Goal: Information Seeking & Learning: Find specific fact

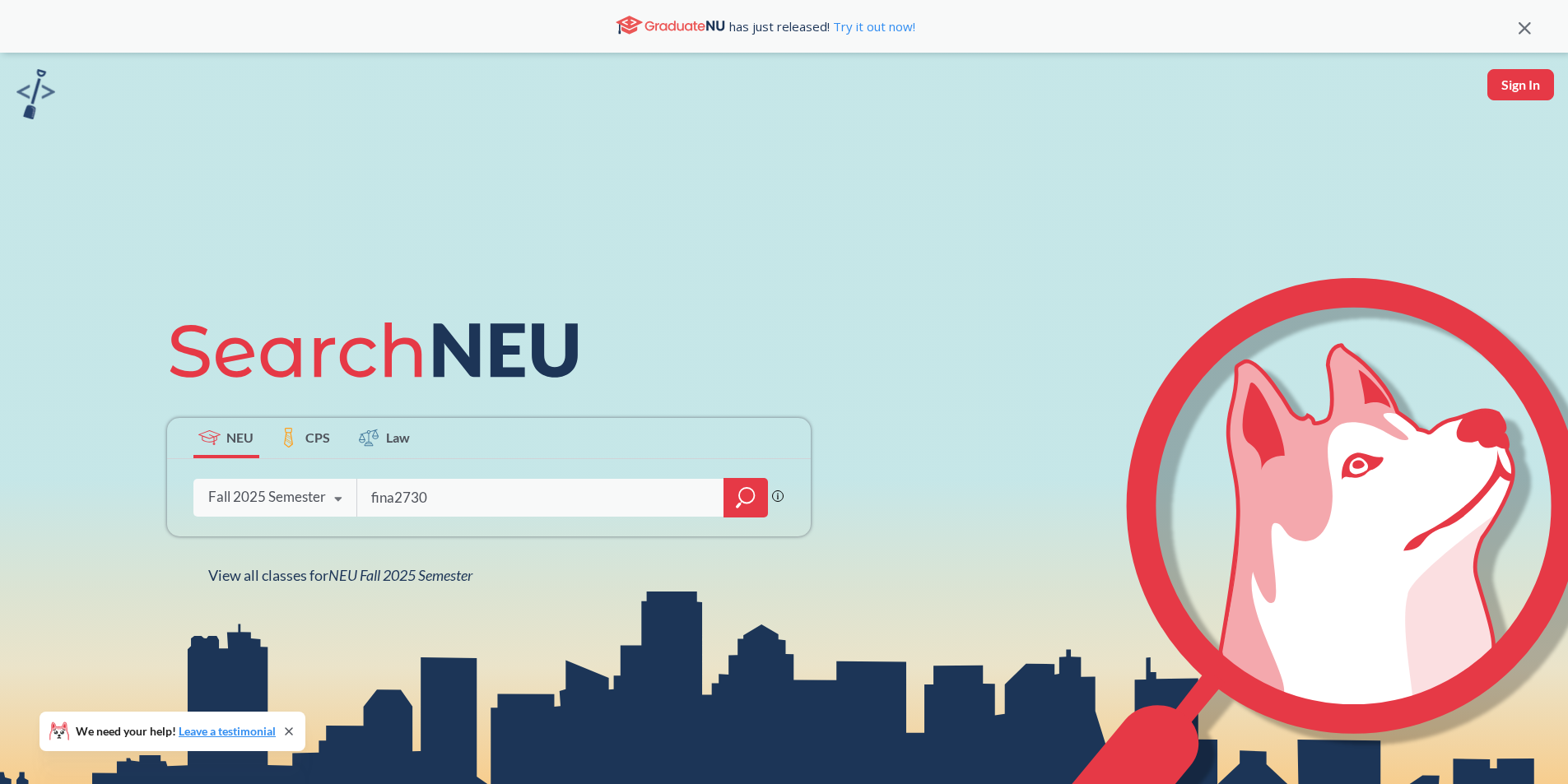
type input "fina2730"
click at [732, 492] on div at bounding box center [746, 498] width 44 height 40
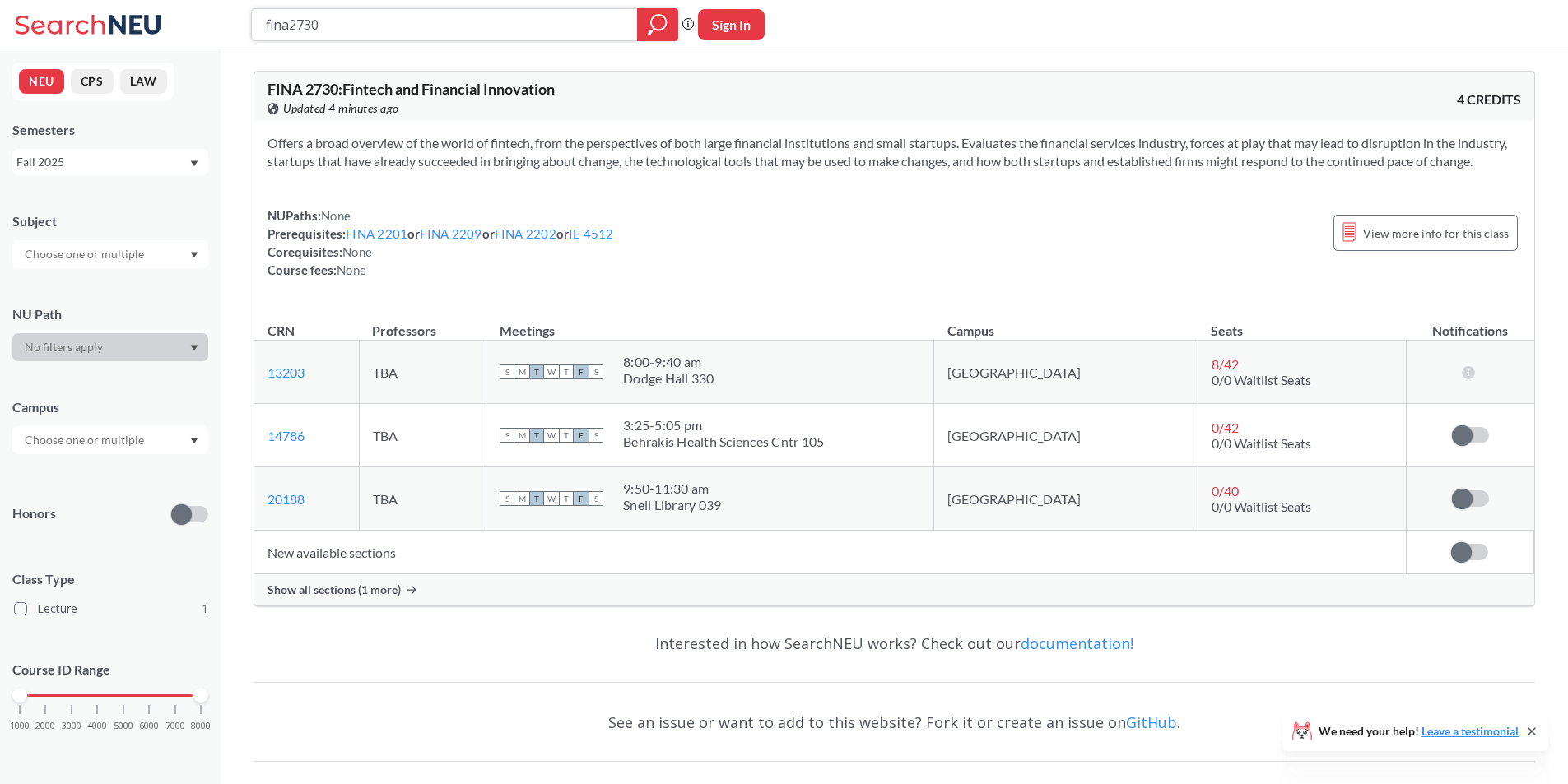
click at [396, 12] on input "fina2730" at bounding box center [444, 25] width 361 height 28
type input "advanced writing"
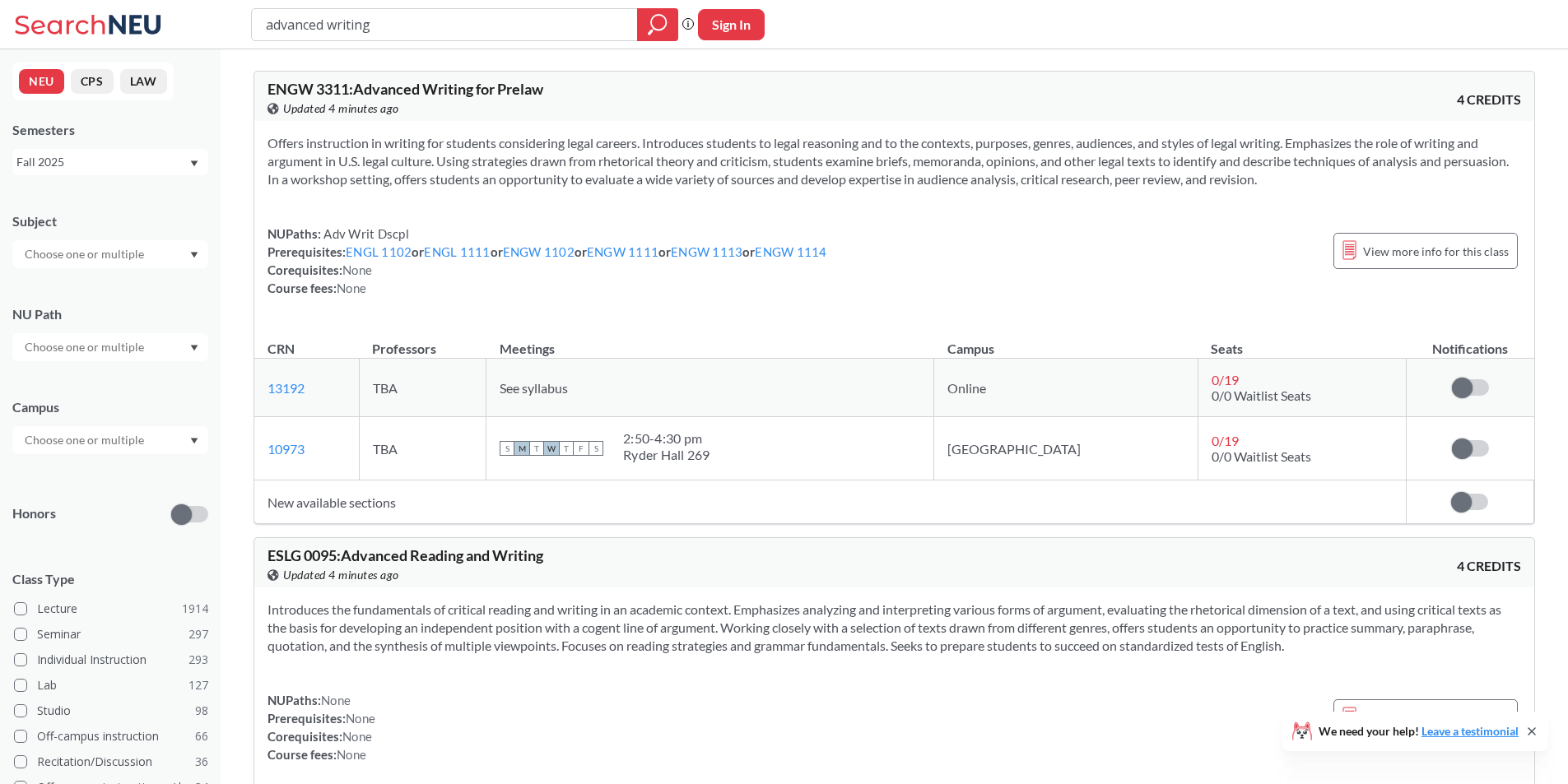
click at [445, 18] on input "advanced writing" at bounding box center [444, 25] width 361 height 28
type input "advanced writing [PERSON_NAME]"
click at [392, 26] on input "advanced writing [PERSON_NAME]" at bounding box center [444, 25] width 361 height 28
type input "advanced writing for bus"
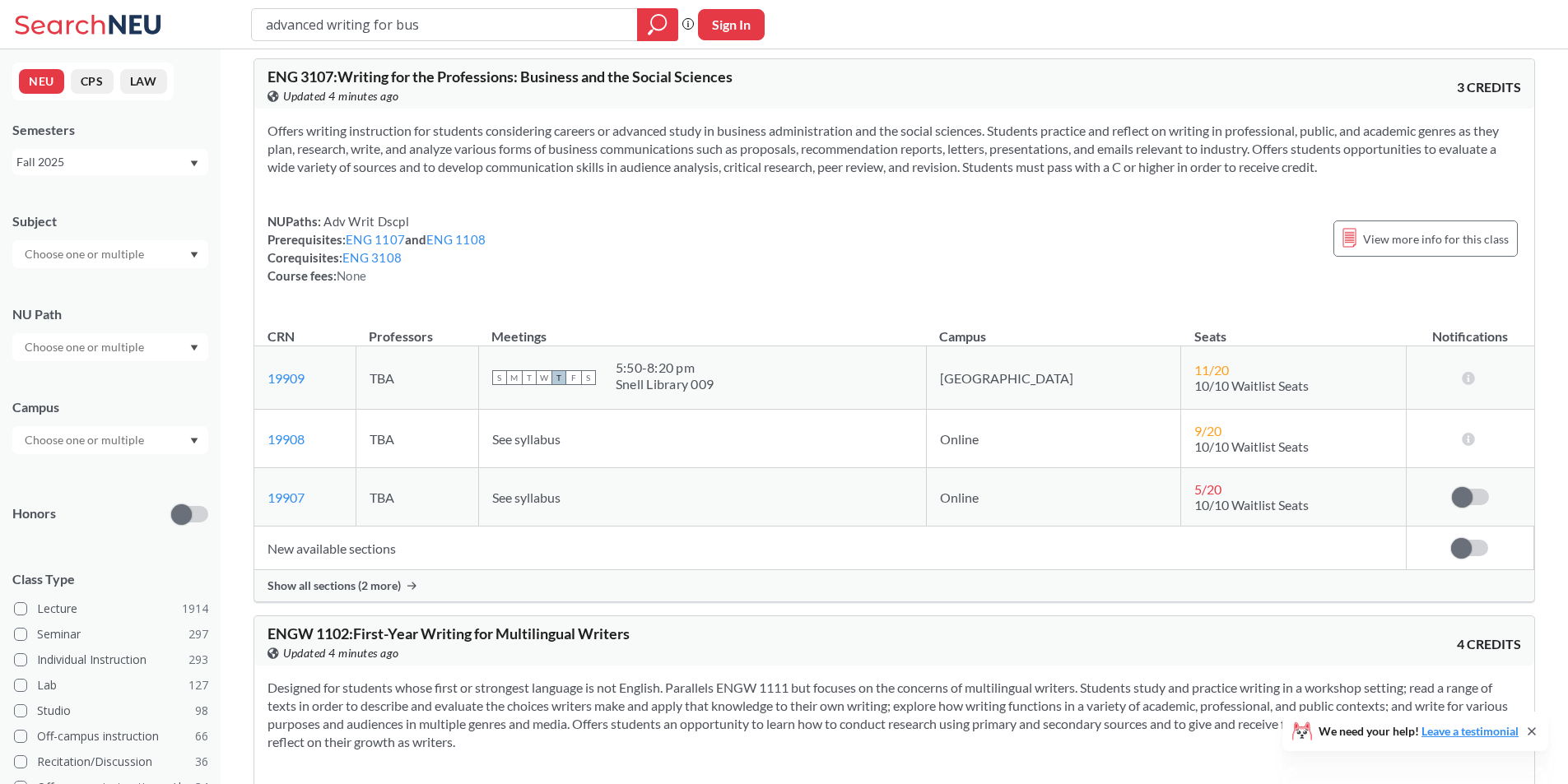
scroll to position [8391, 0]
